Goal: Transaction & Acquisition: Purchase product/service

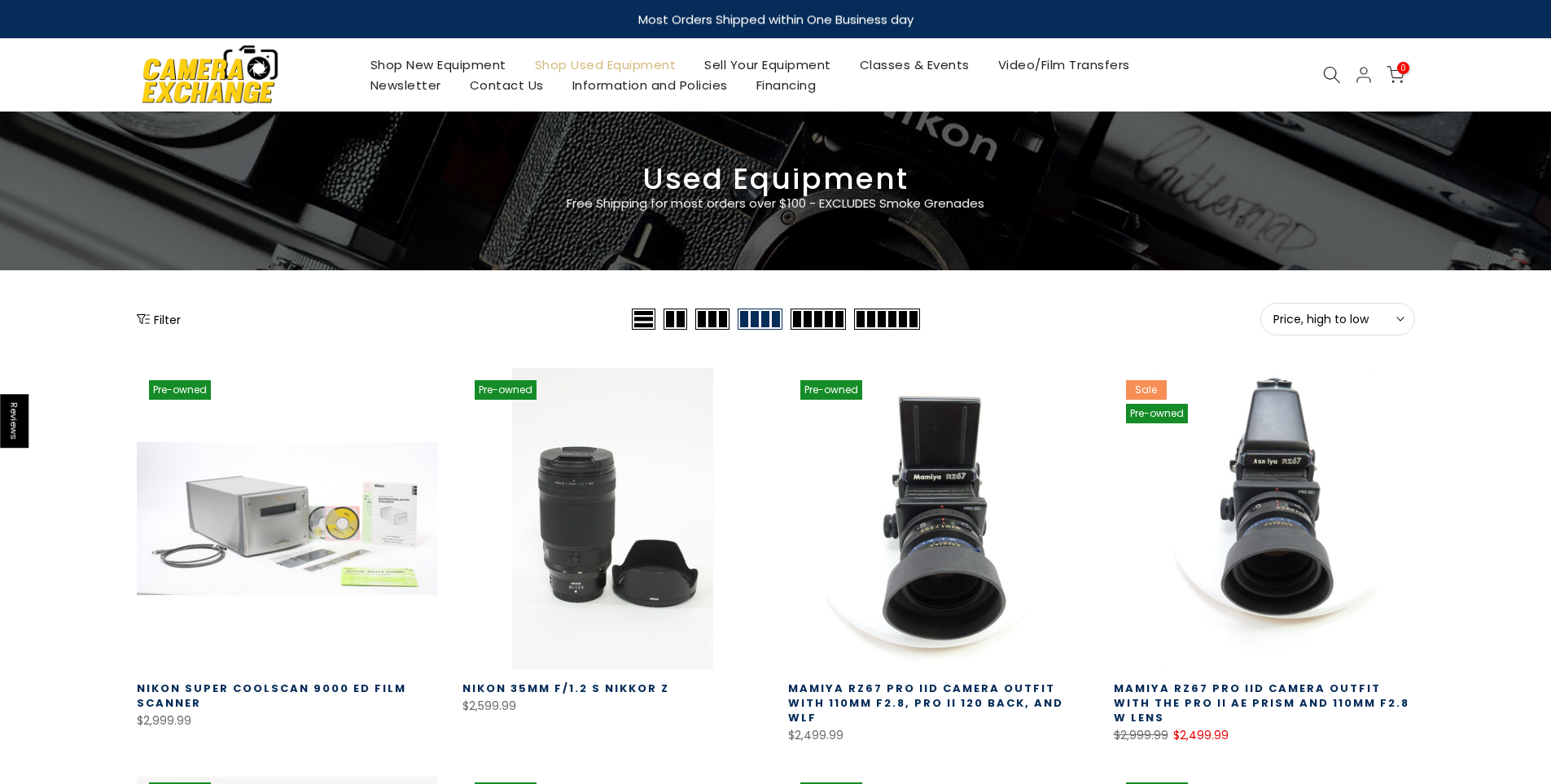
click at [1298, 326] on span "Price, high to low" at bounding box center [1337, 319] width 129 height 15
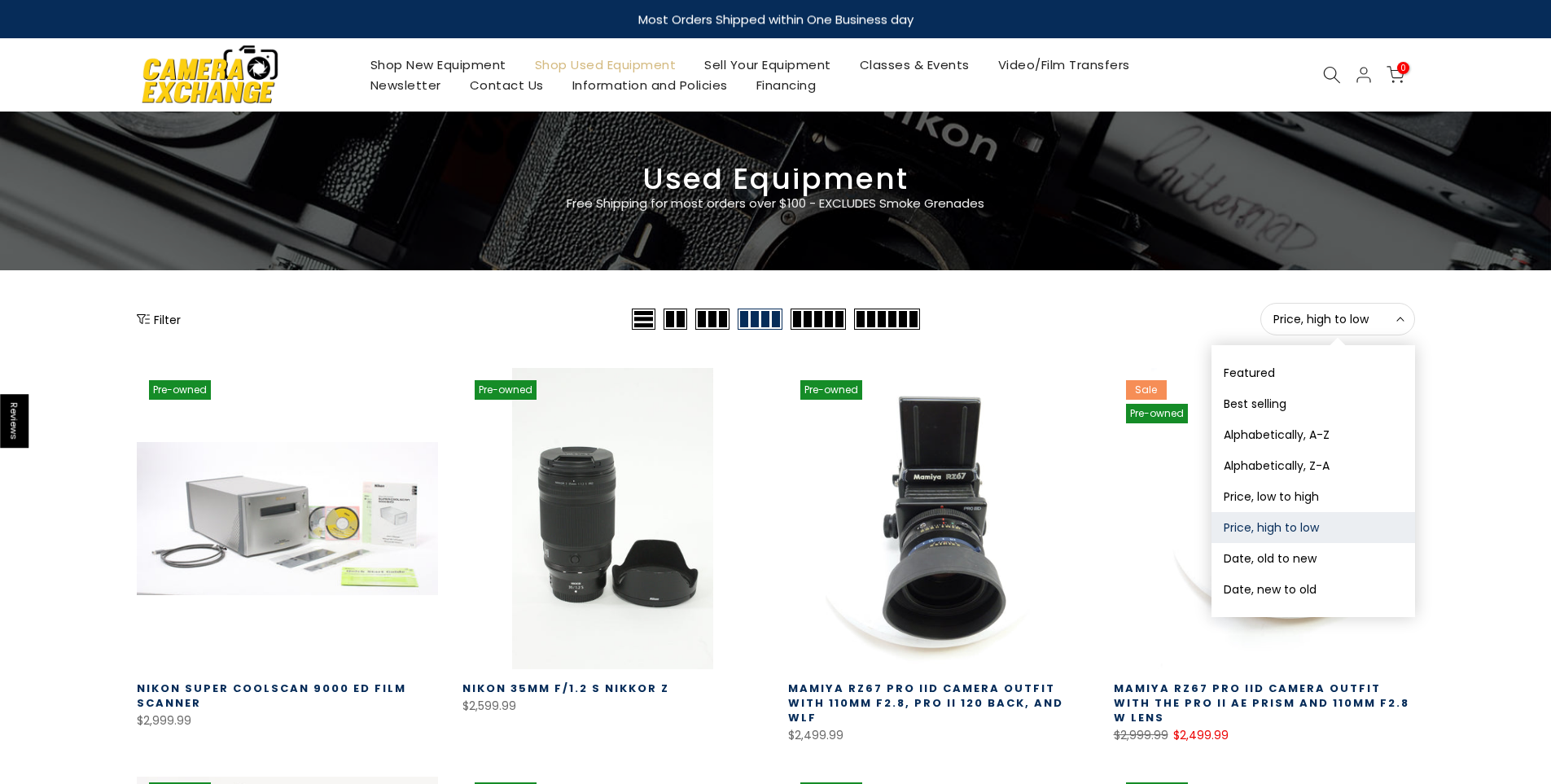
click at [1262, 588] on button "Date, new to old" at bounding box center [1312, 589] width 203 height 31
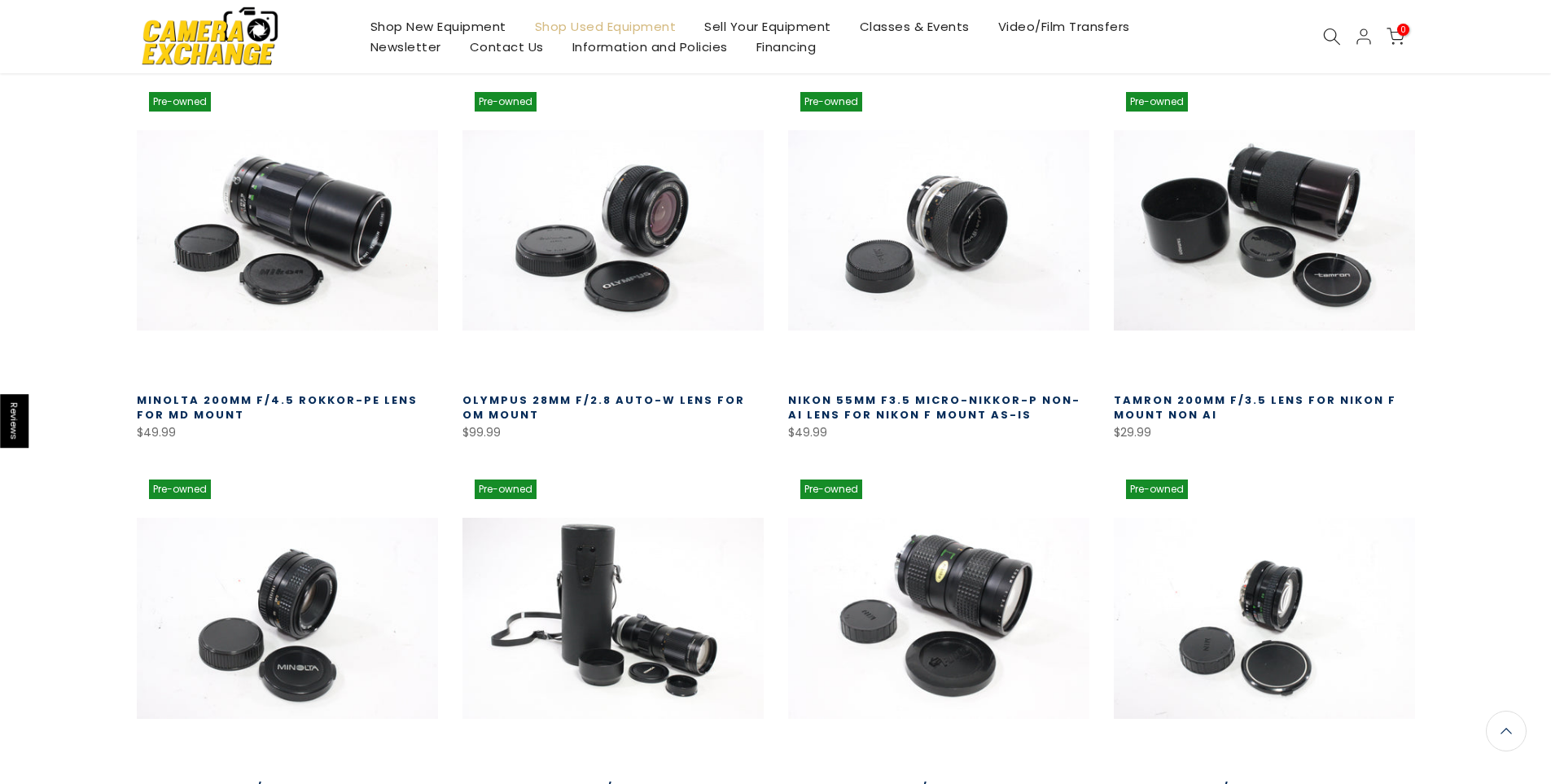
scroll to position [286, 0]
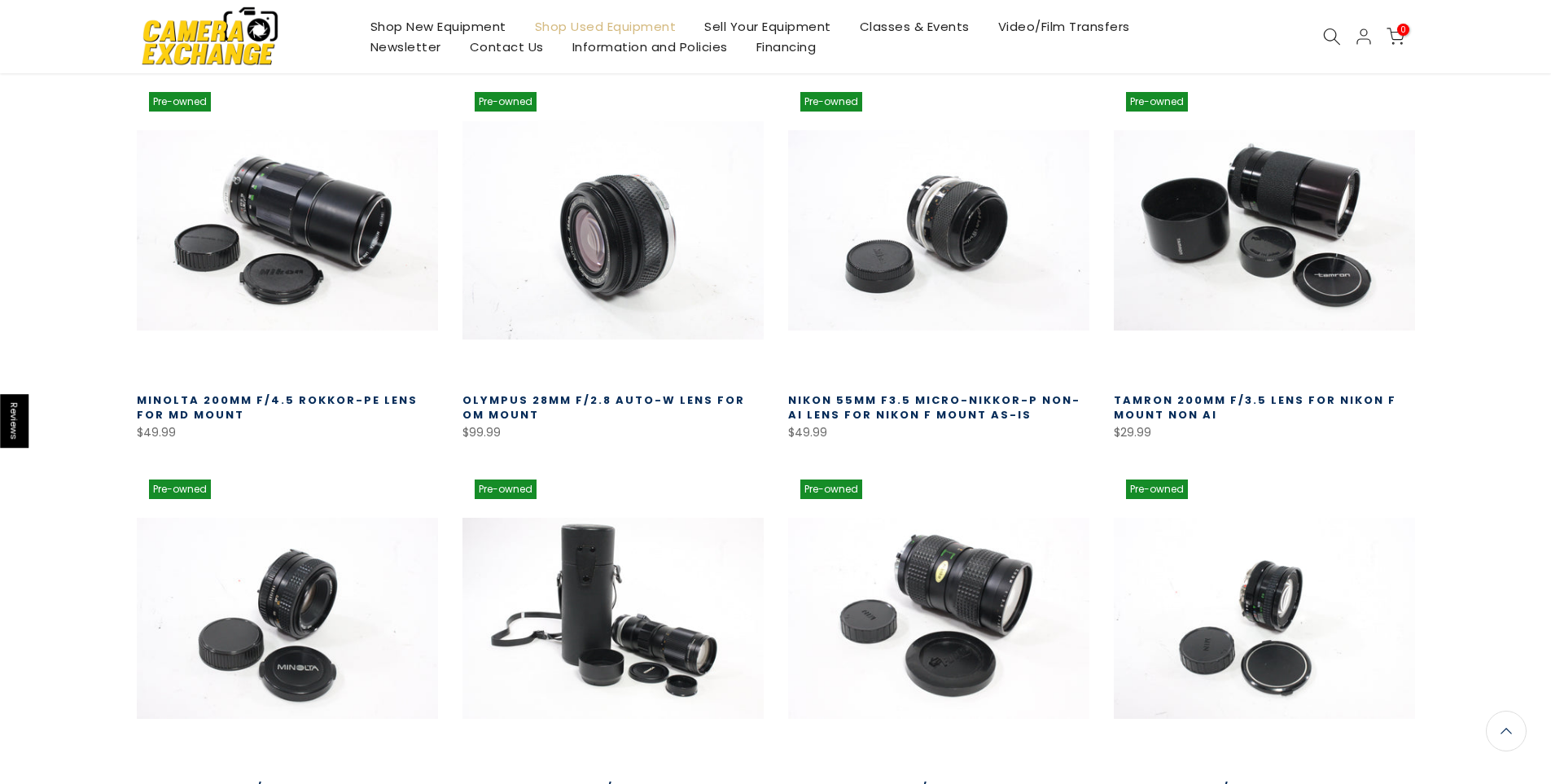
click at [674, 224] on link at bounding box center [613, 230] width 301 height 301
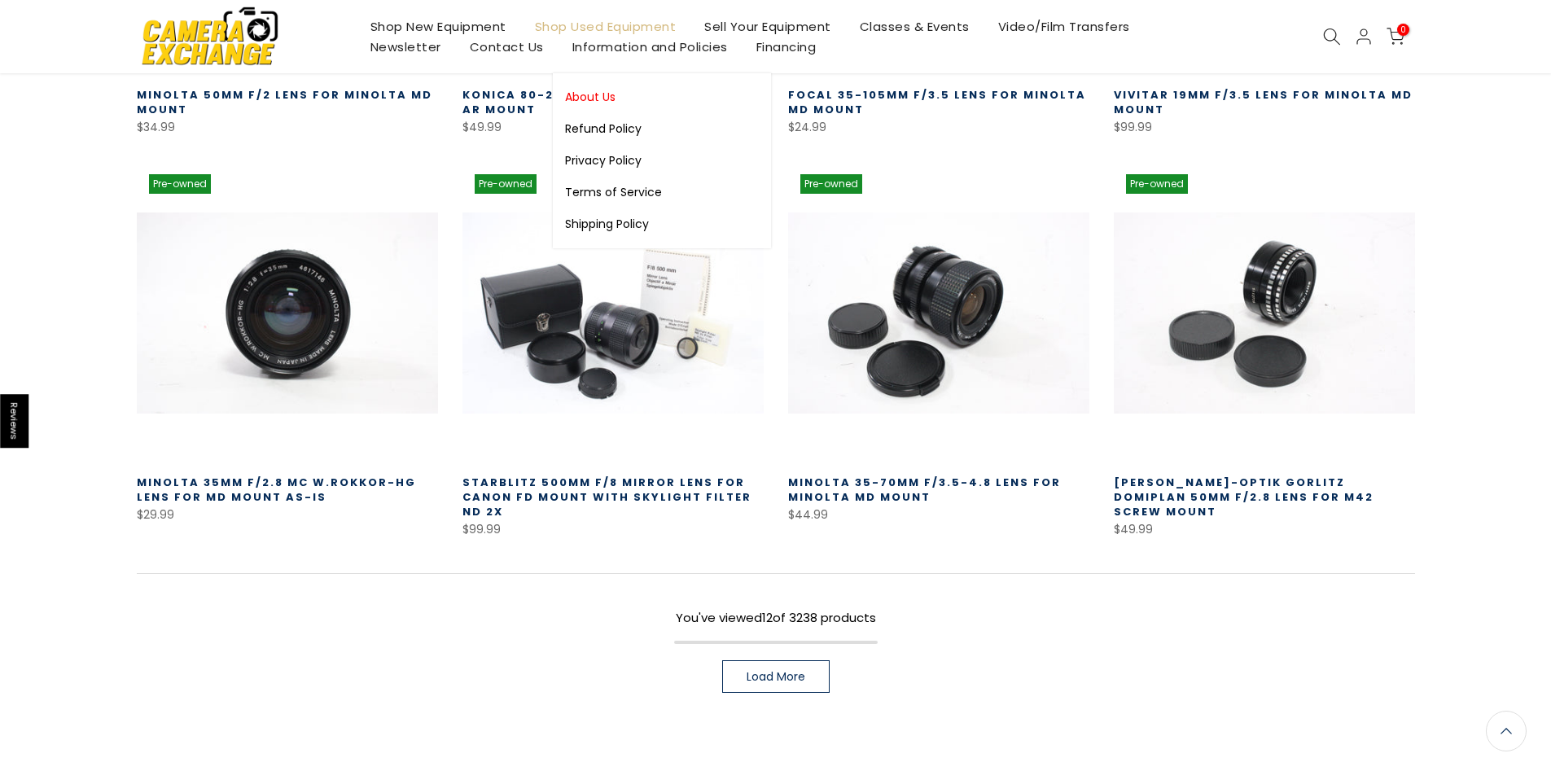
scroll to position [1020, 0]
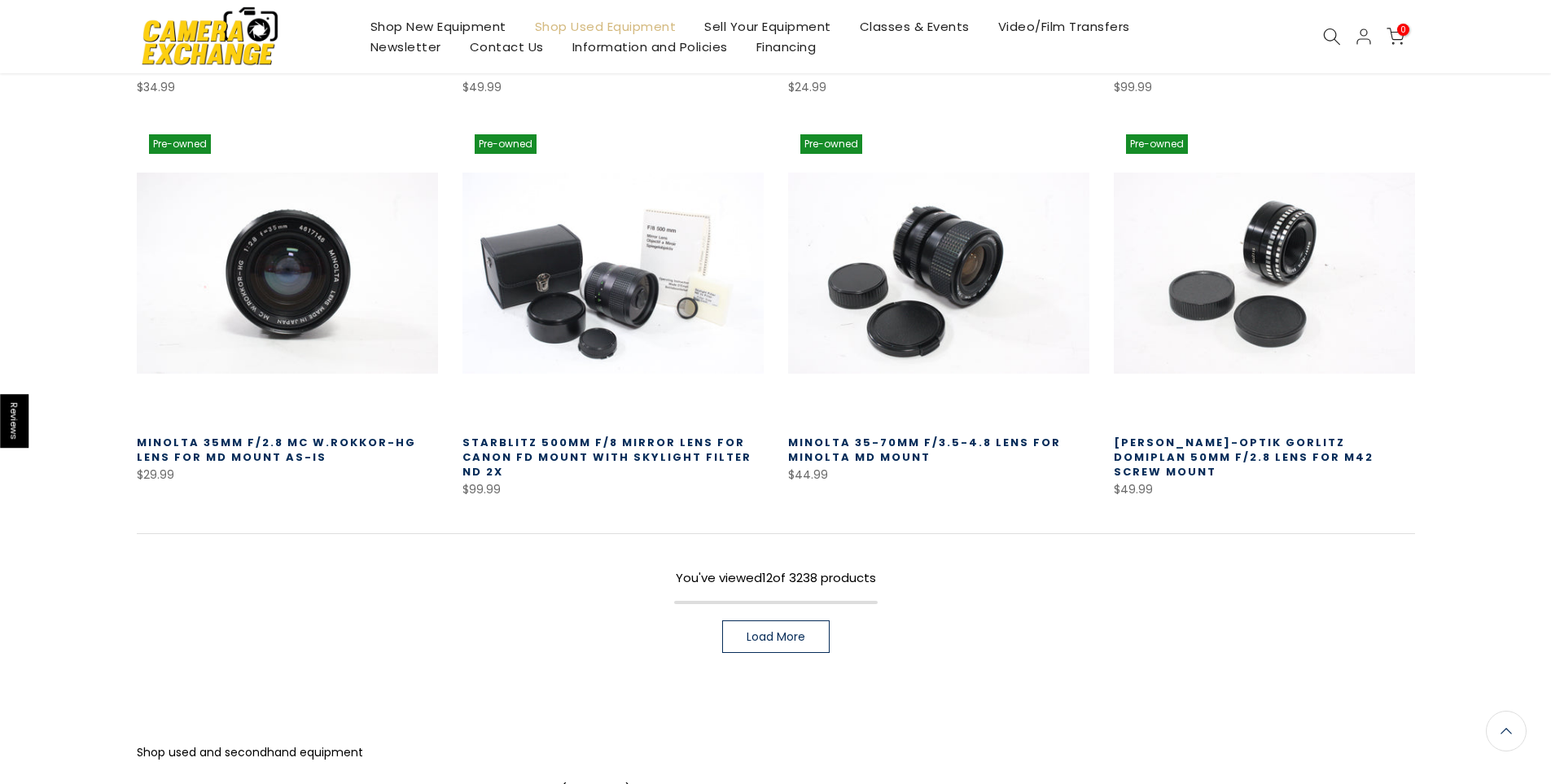
click at [777, 634] on span "Load More" at bounding box center [776, 636] width 58 height 11
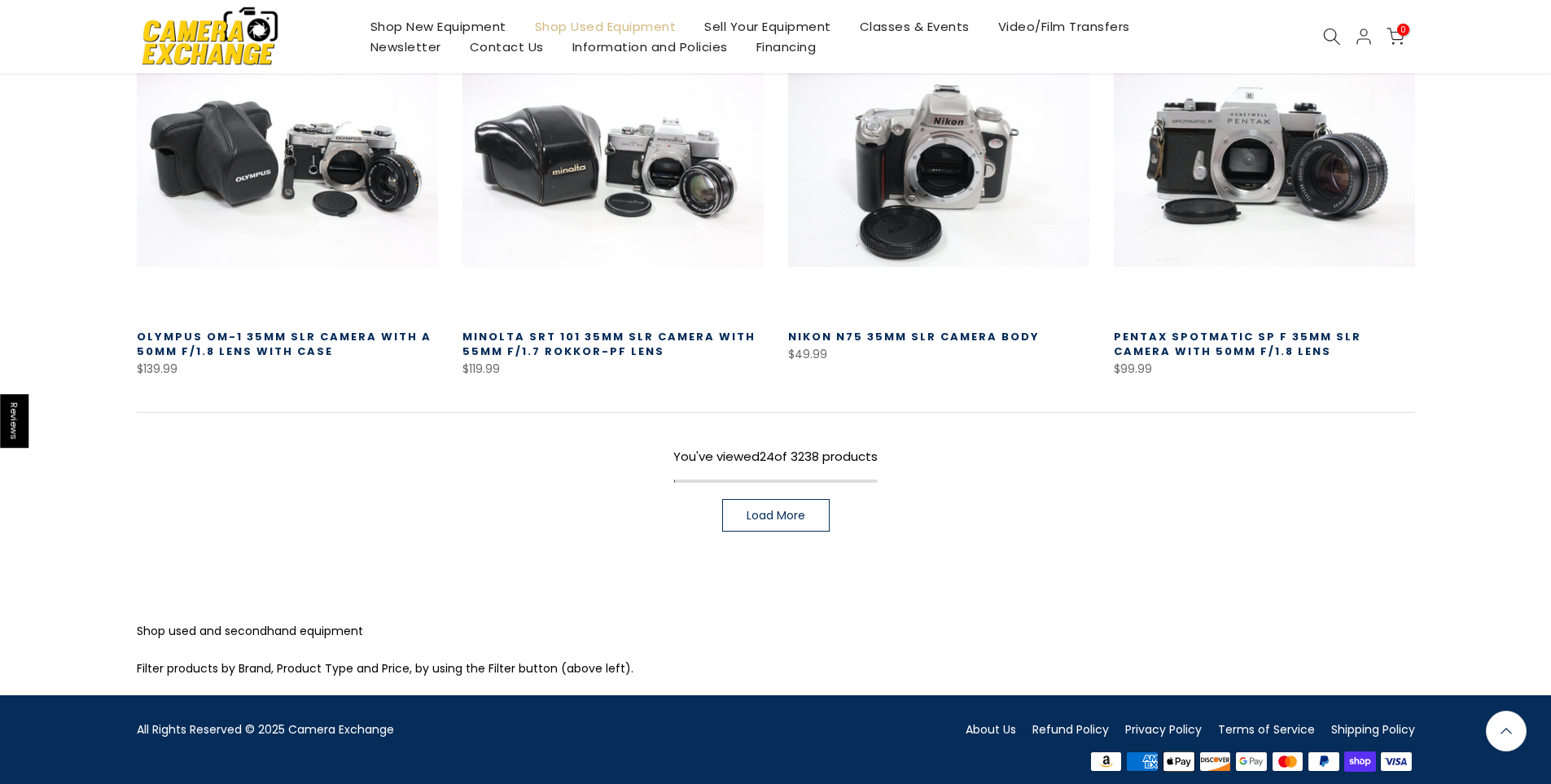
scroll to position [2316, 0]
click at [732, 508] on link "Load More" at bounding box center [776, 515] width 108 height 33
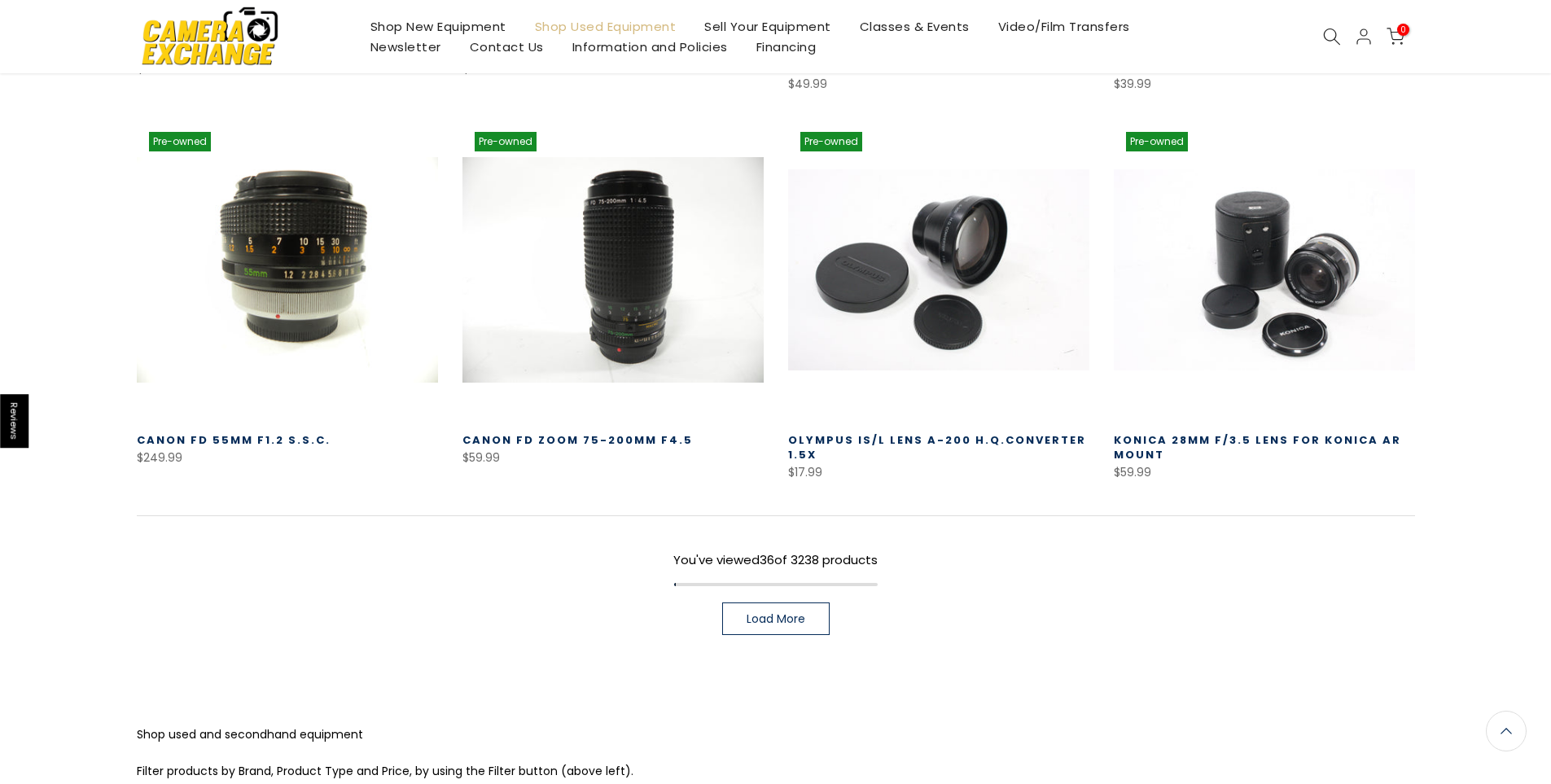
scroll to position [3375, 0]
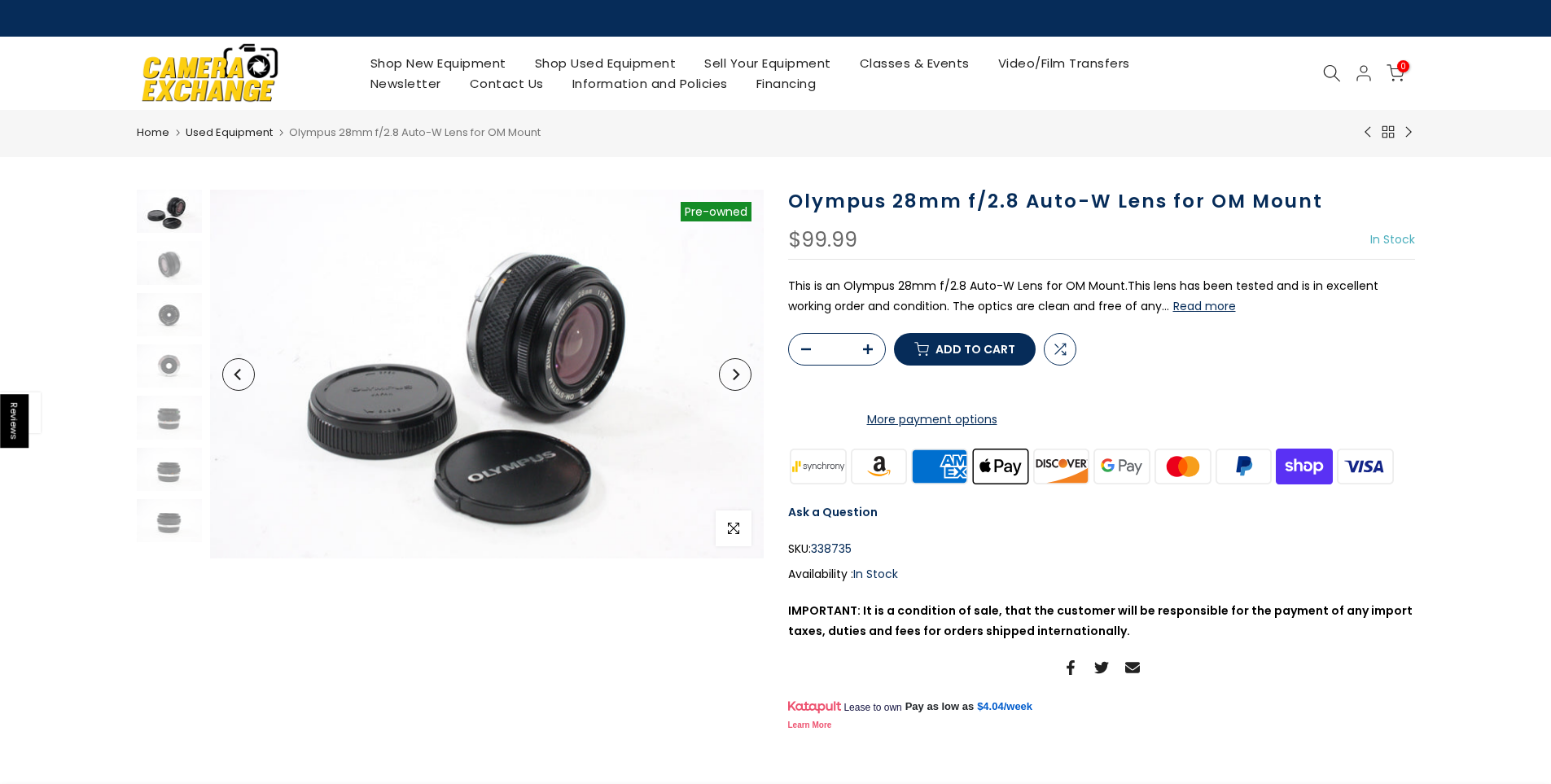
click at [1173, 306] on button "Read more" at bounding box center [1204, 306] width 63 height 15
click at [734, 380] on button "Next" at bounding box center [735, 375] width 33 height 33
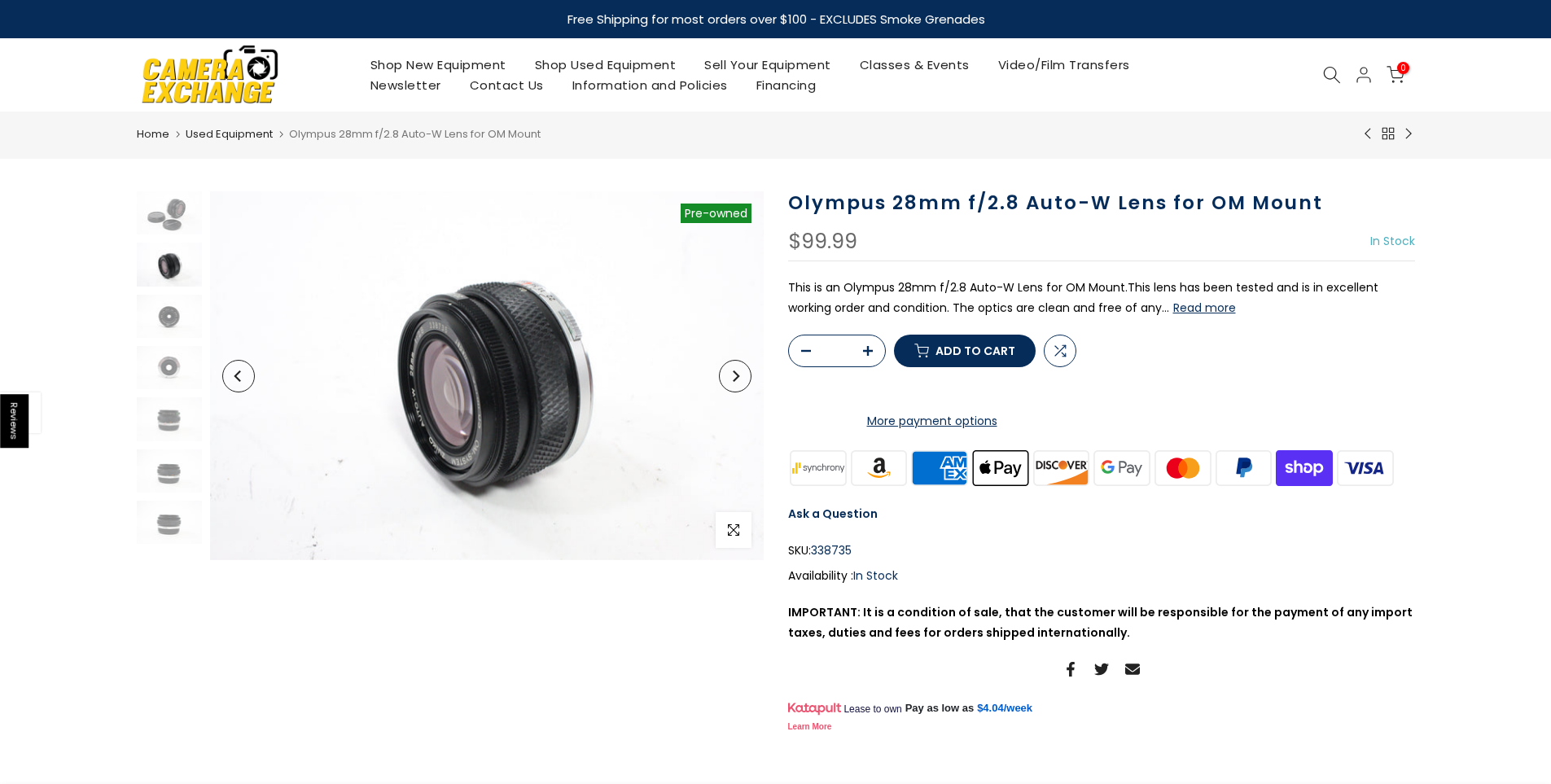
click at [734, 380] on icon "Next" at bounding box center [735, 376] width 6 height 11
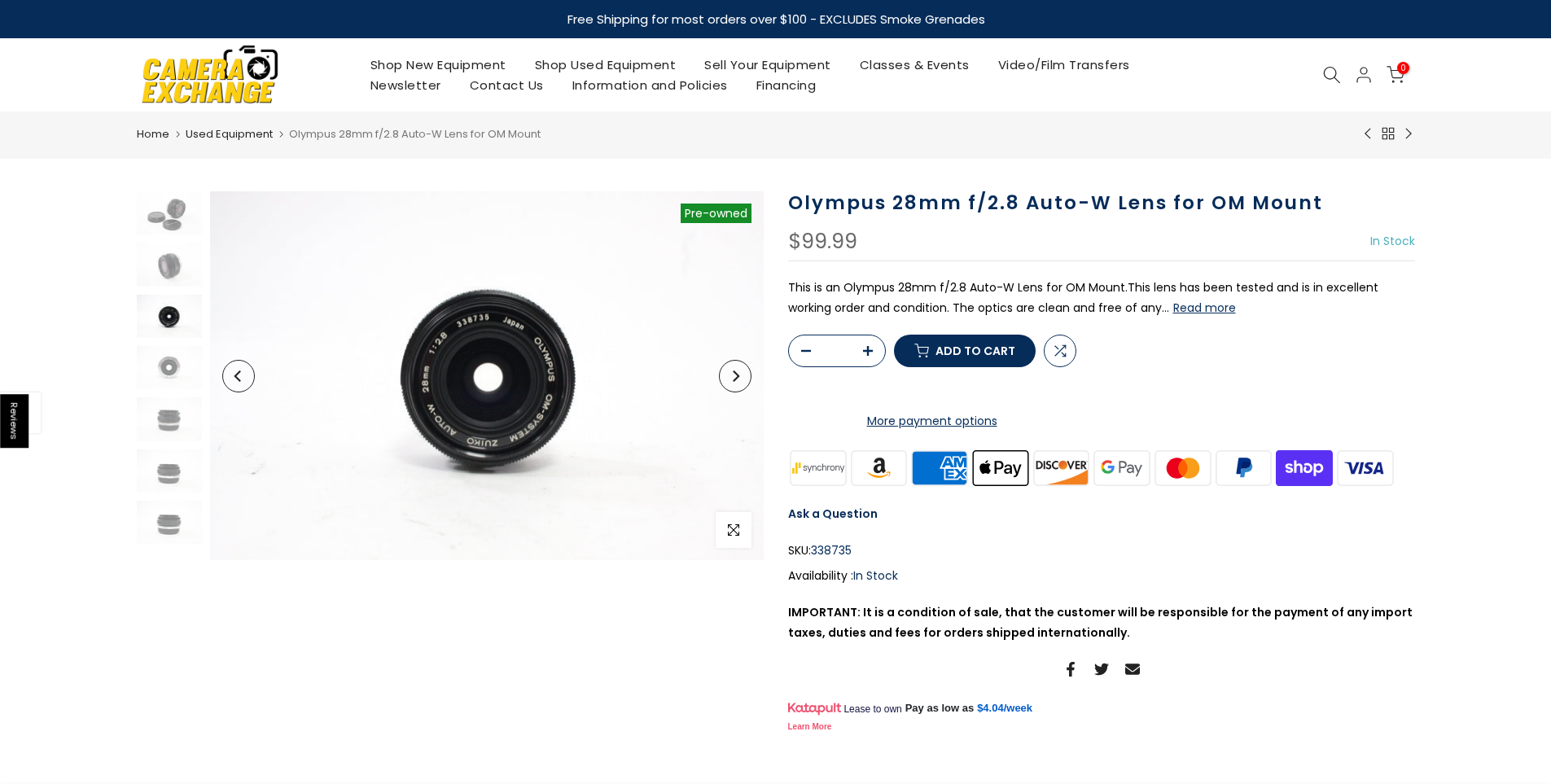
click at [734, 380] on icon "Next" at bounding box center [735, 376] width 6 height 11
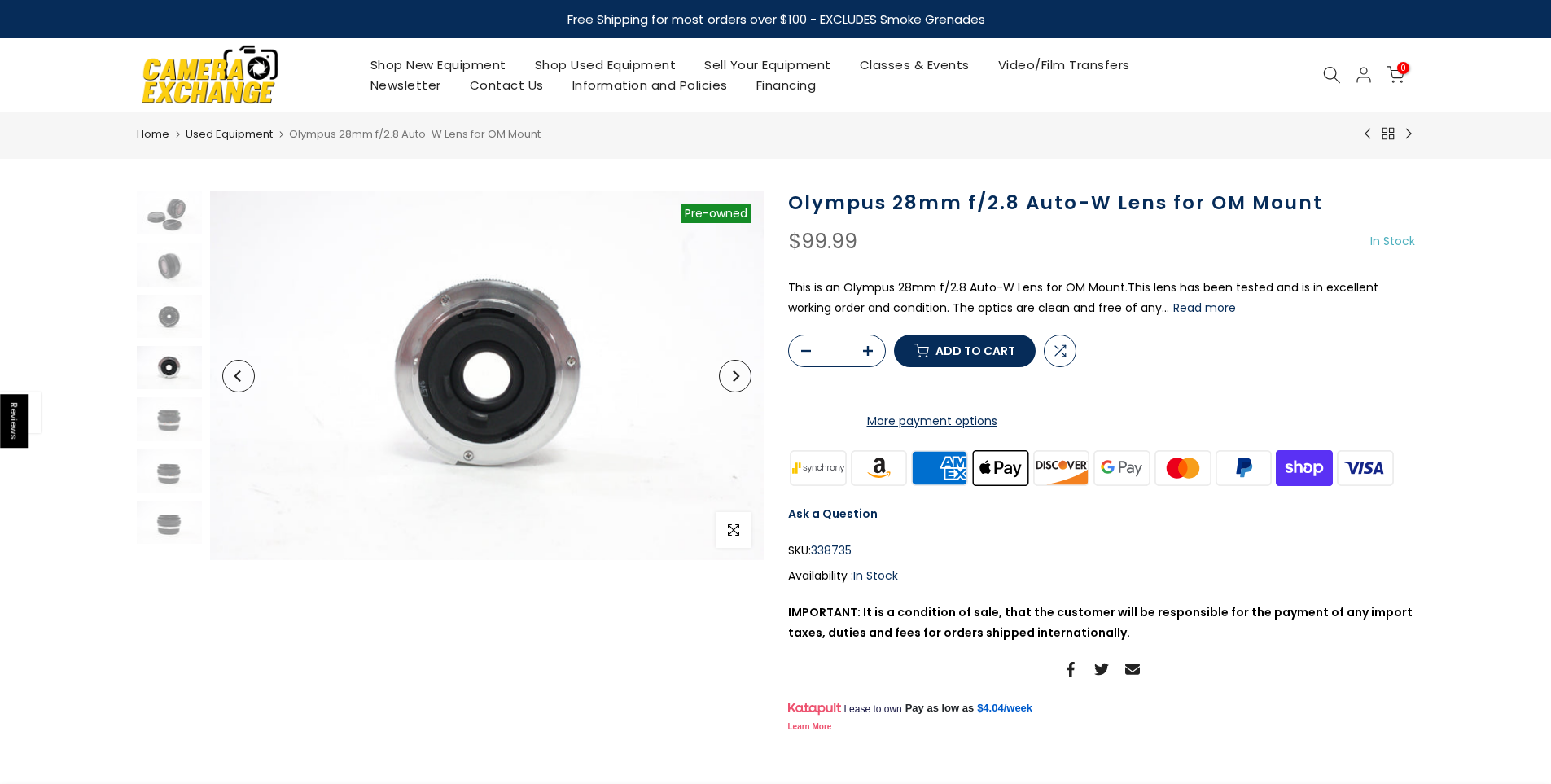
click at [734, 380] on icon "Next" at bounding box center [735, 376] width 6 height 11
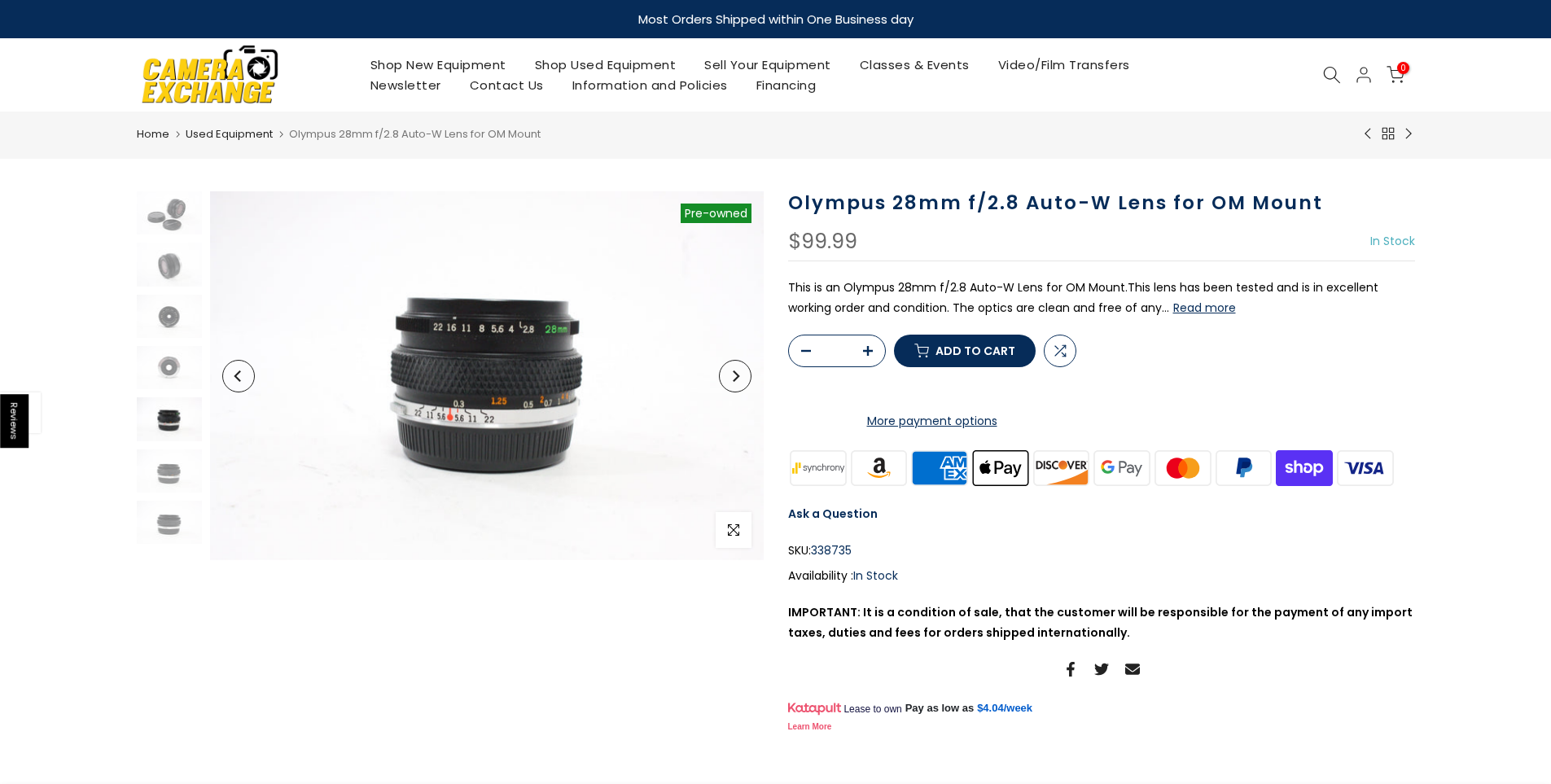
click at [734, 380] on icon "Next" at bounding box center [735, 376] width 6 height 11
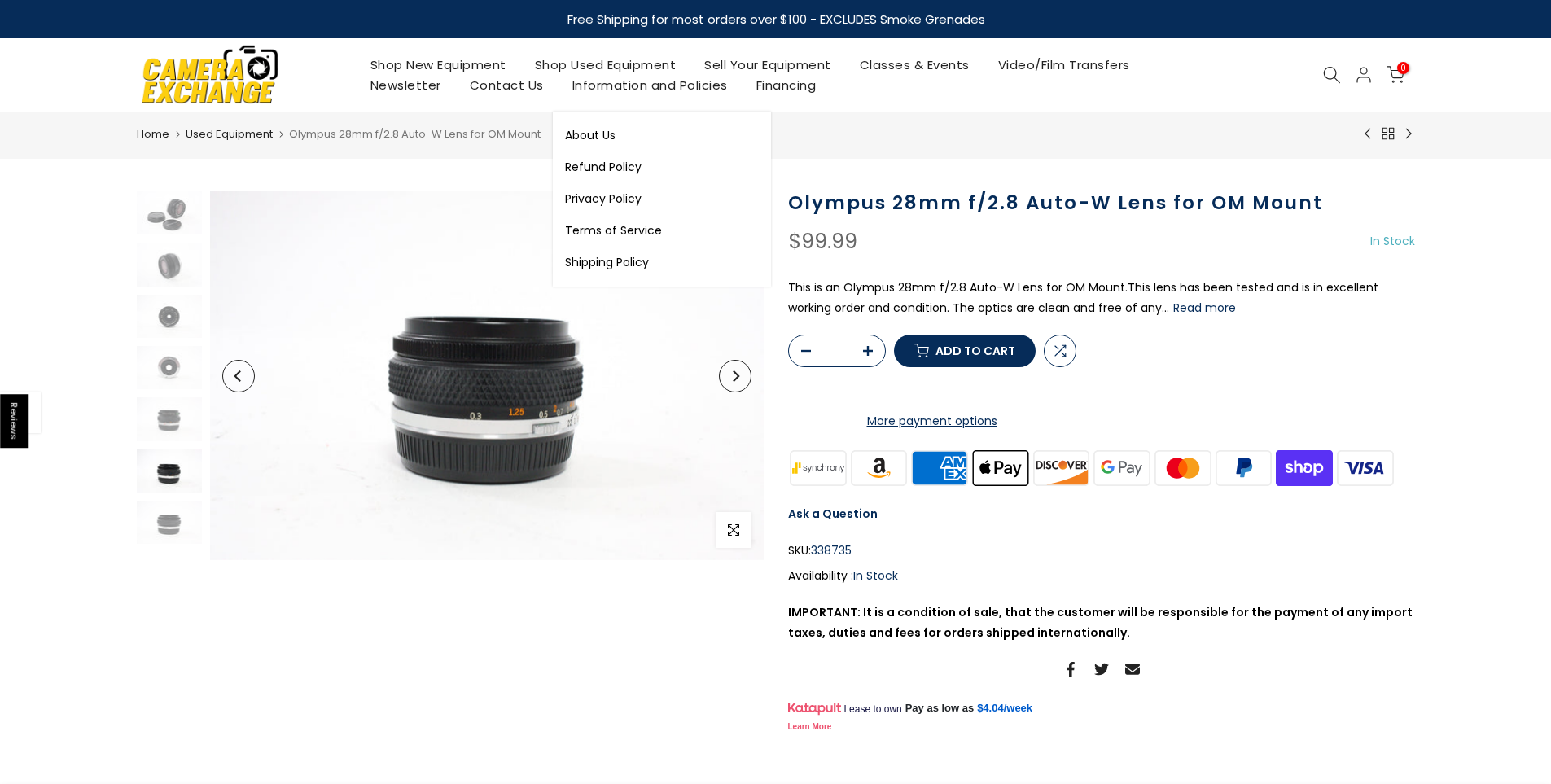
drag, startPoint x: 721, startPoint y: 75, endPoint x: 701, endPoint y: 67, distance: 21.5
